Goal: Find specific page/section: Find specific page/section

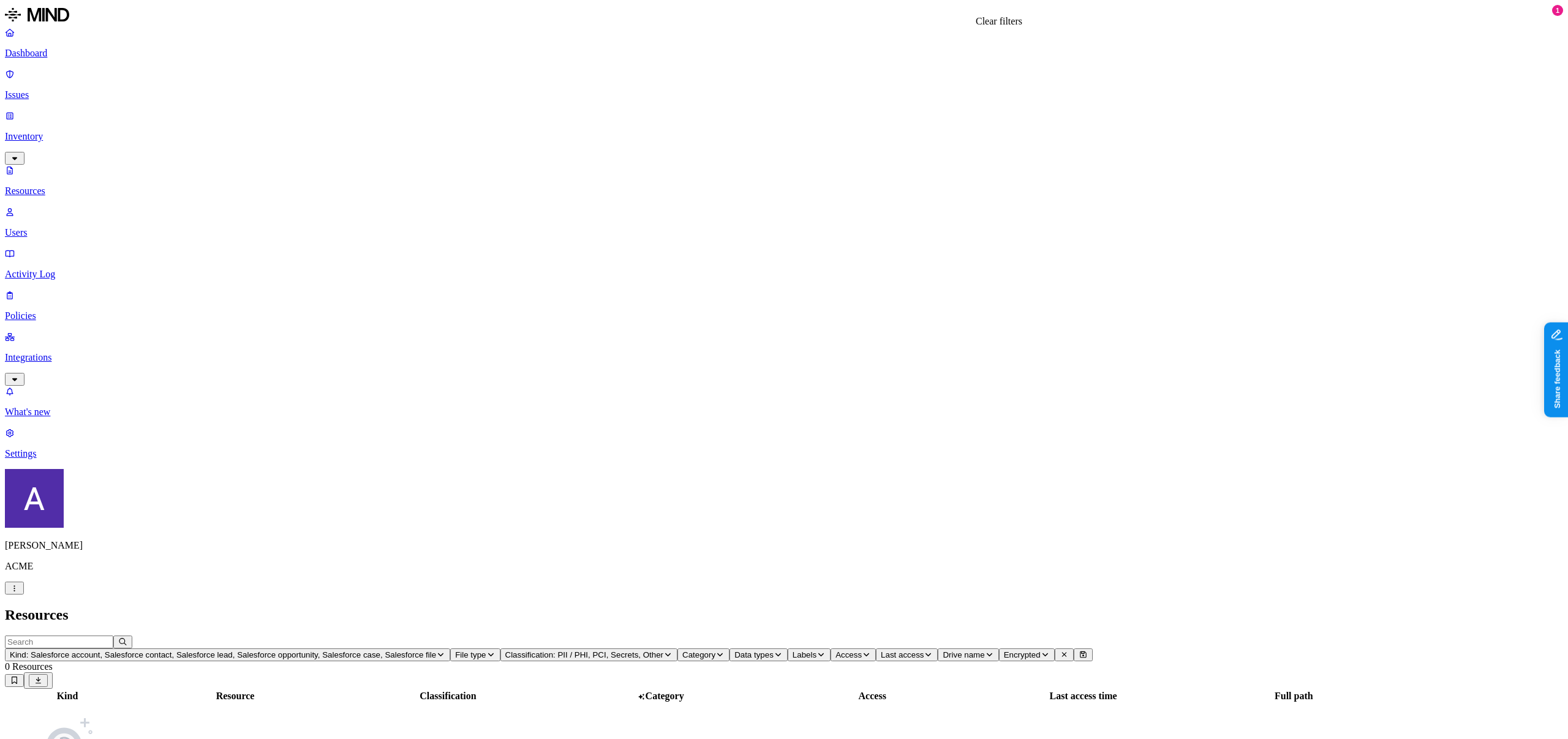
click at [1062, 653] on icon at bounding box center [1064, 655] width 5 height 5
